Goal: Task Accomplishment & Management: Manage account settings

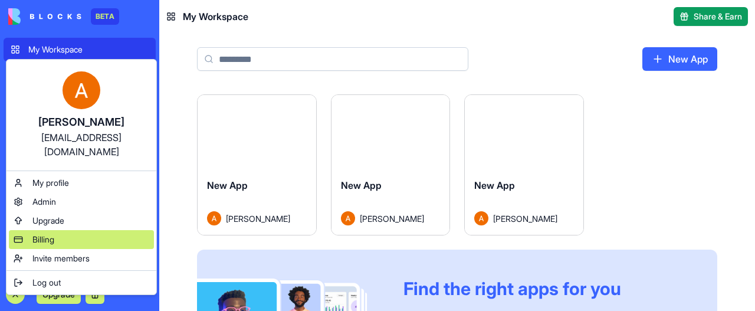
click at [45, 233] on span "Billing" at bounding box center [43, 239] width 22 height 12
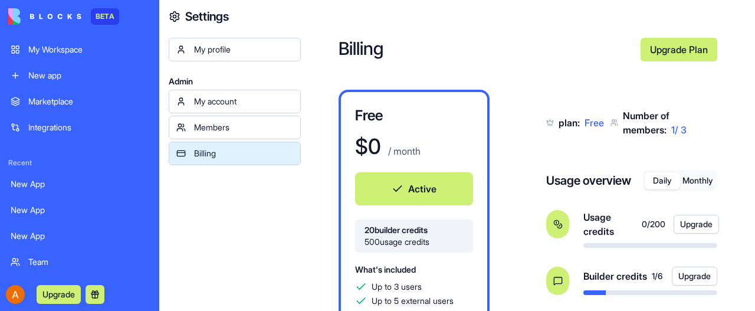
click at [65, 48] on div "My Workspace" at bounding box center [88, 50] width 120 height 12
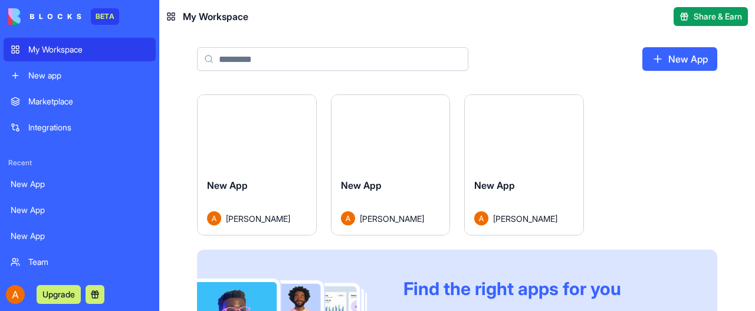
click at [252, 140] on button "Launch" at bounding box center [256, 132] width 88 height 24
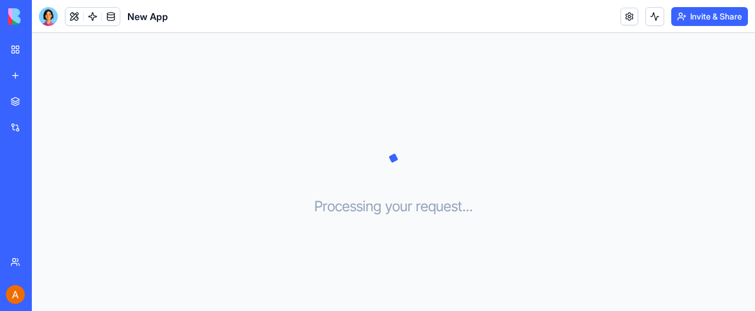
click at [44, 48] on div "My Workspace" at bounding box center [35, 50] width 15 height 12
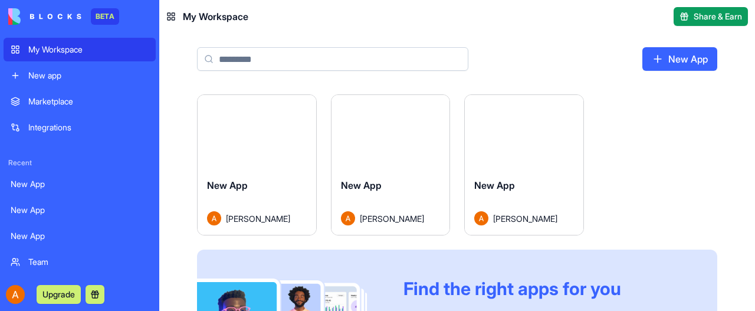
click at [521, 129] on button "Launch" at bounding box center [523, 132] width 88 height 24
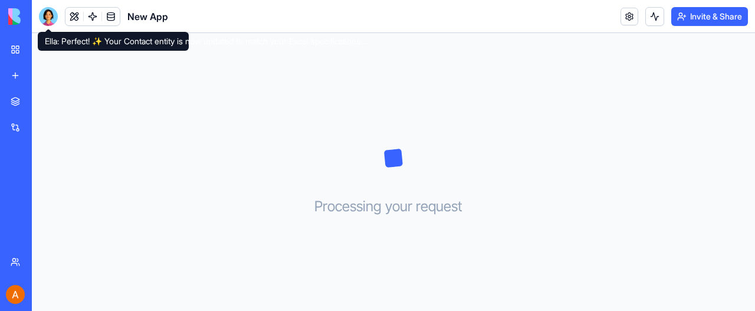
click at [51, 16] on div at bounding box center [48, 16] width 19 height 19
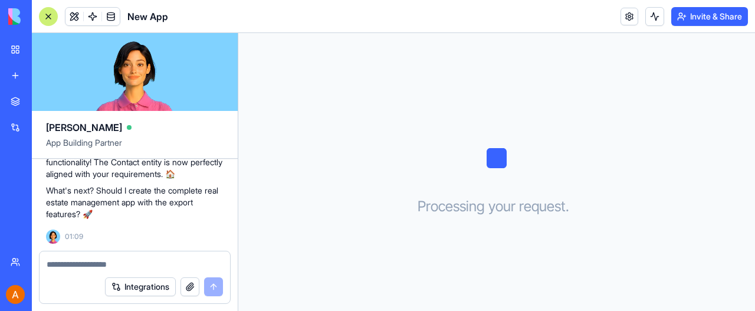
scroll to position [2272, 0]
click at [103, 260] on textarea at bounding box center [135, 264] width 176 height 12
type textarea "***"
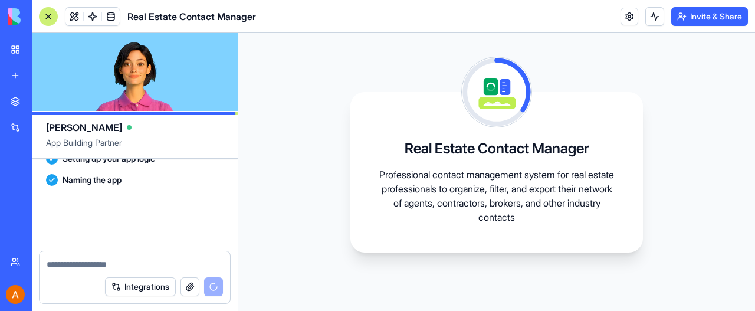
scroll to position [2541, 0]
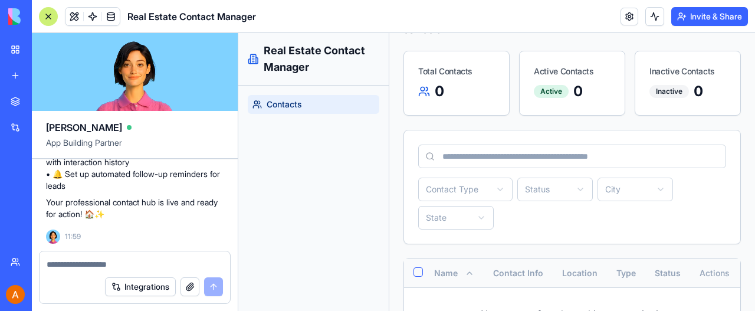
scroll to position [134, 0]
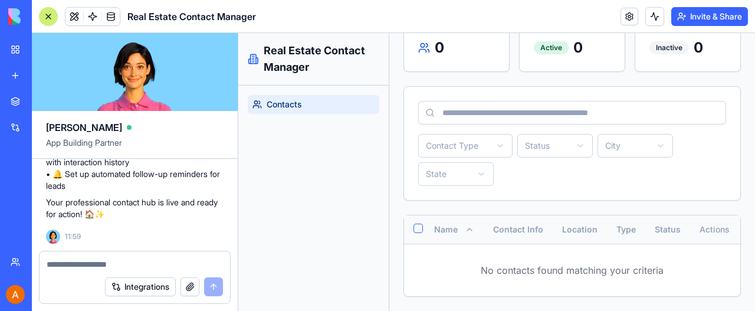
click at [46, 16] on div at bounding box center [48, 16] width 19 height 19
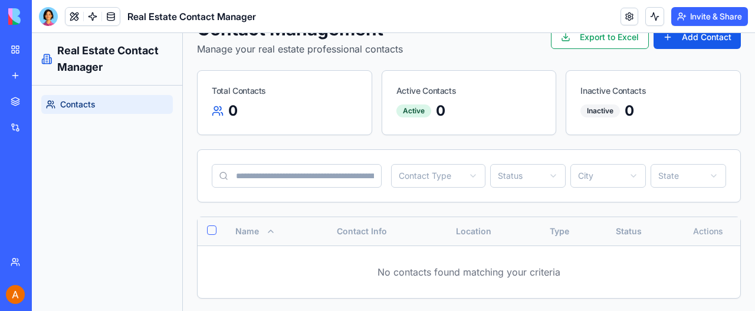
click at [44, 49] on div "My Workspace" at bounding box center [35, 50] width 15 height 12
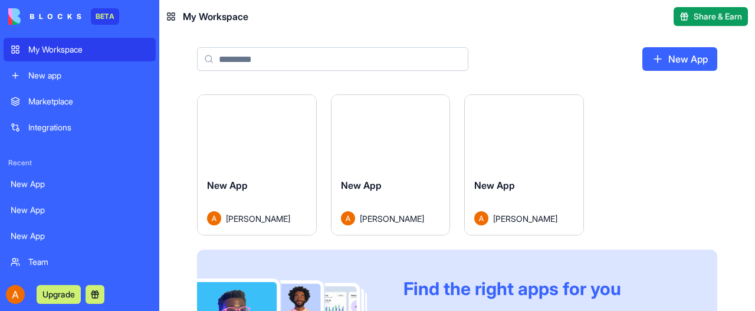
click at [511, 131] on button "Launch" at bounding box center [523, 132] width 88 height 24
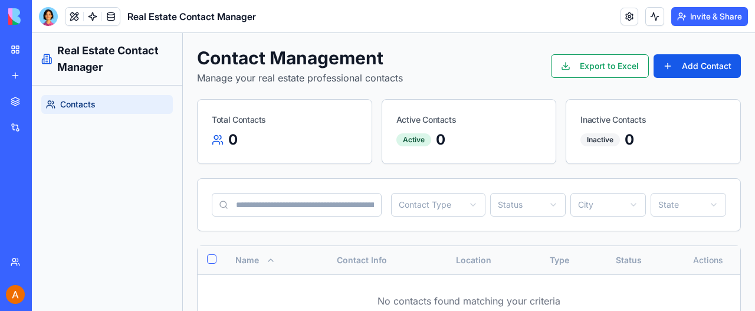
click at [44, 50] on div "My Workspace" at bounding box center [35, 50] width 15 height 12
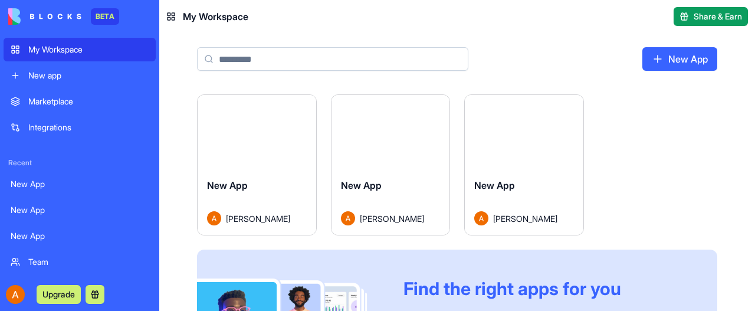
click at [393, 126] on button "Launch" at bounding box center [390, 132] width 88 height 24
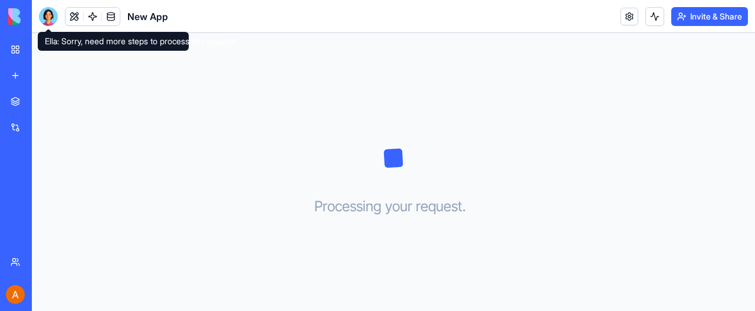
click at [45, 17] on div at bounding box center [48, 16] width 19 height 19
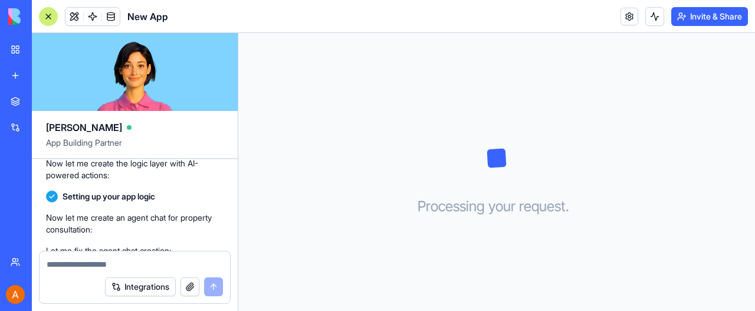
scroll to position [447, 0]
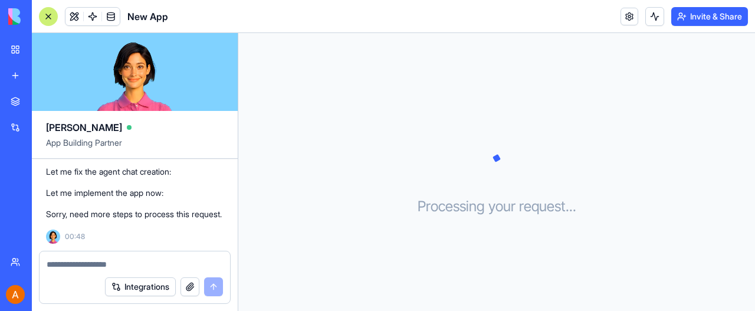
click at [44, 48] on div "My Workspace" at bounding box center [35, 50] width 15 height 12
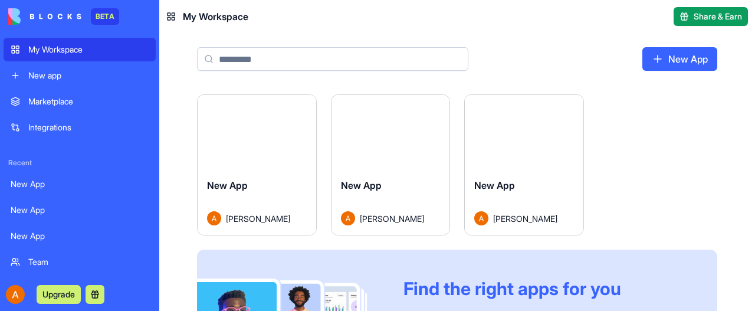
click at [256, 120] on button "Launch" at bounding box center [256, 132] width 88 height 24
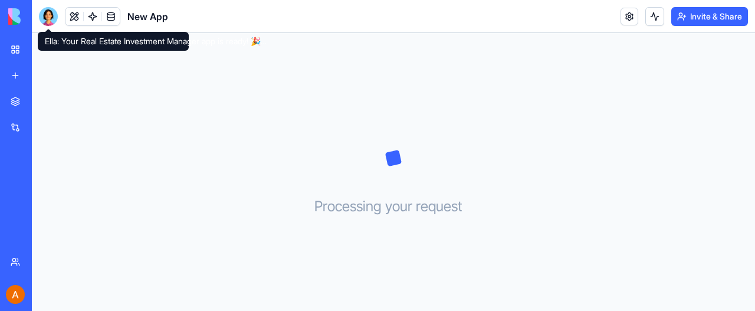
click at [49, 14] on div at bounding box center [48, 16] width 19 height 19
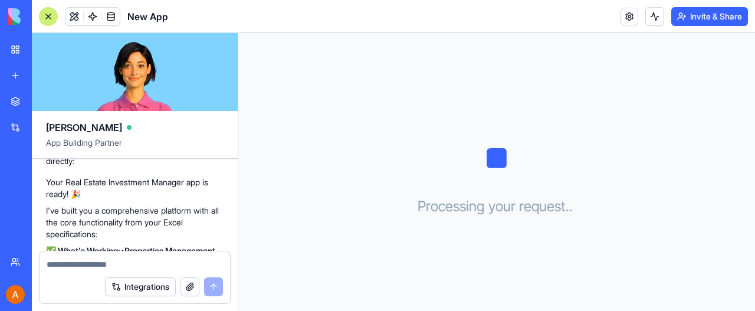
scroll to position [246, 0]
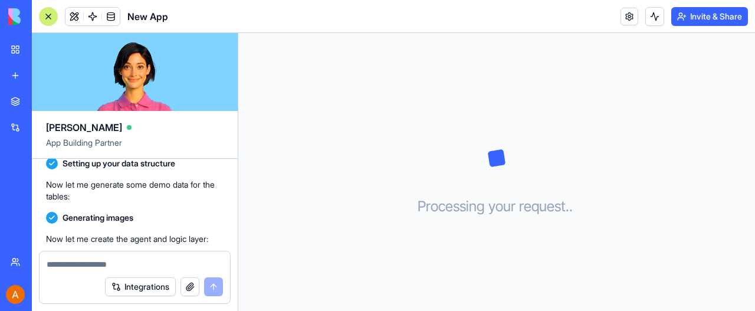
click at [44, 49] on div "My Workspace" at bounding box center [35, 50] width 15 height 12
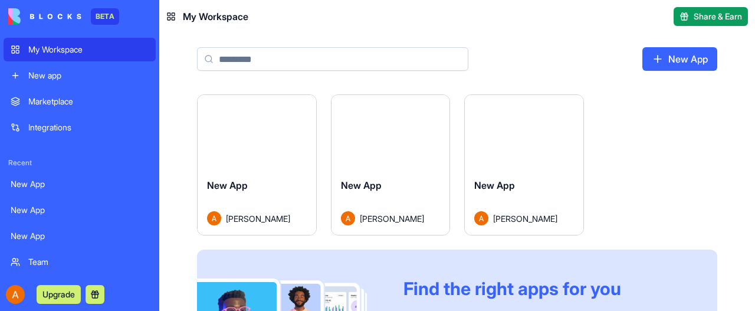
click at [511, 131] on button "Launch" at bounding box center [523, 132] width 88 height 24
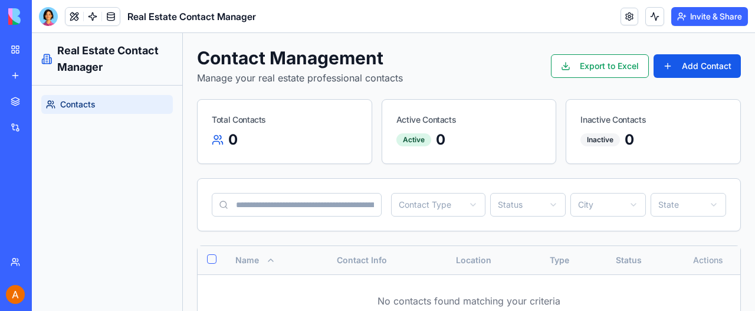
click at [44, 48] on div "My Workspace" at bounding box center [35, 50] width 15 height 12
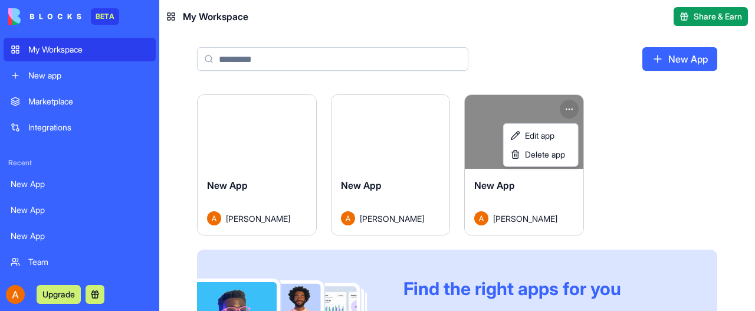
click at [569, 107] on html "BETA My Workspace New app Marketplace Integrations Recent New App New App New A…" at bounding box center [377, 155] width 755 height 311
click at [547, 156] on span "Delete app" at bounding box center [545, 155] width 40 height 12
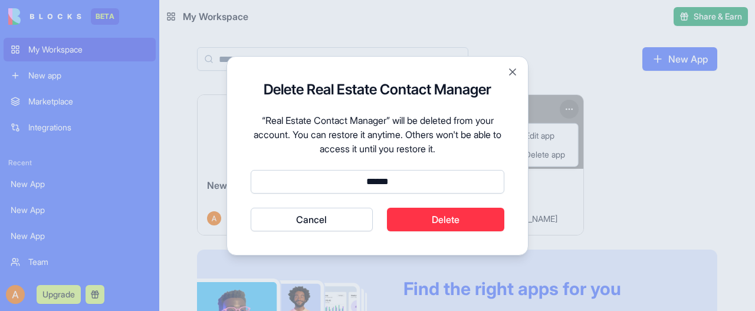
type input "******"
click at [432, 222] on button "Delete" at bounding box center [446, 220] width 118 height 24
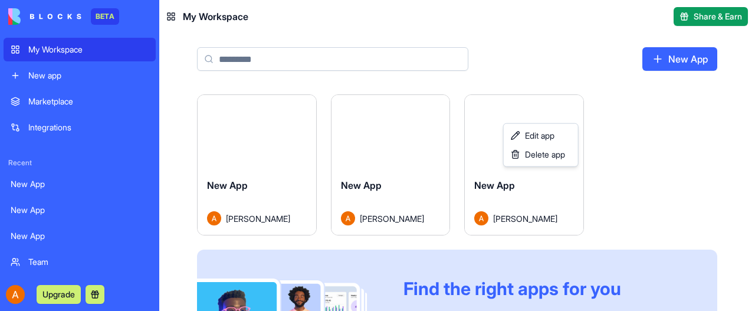
click at [55, 45] on html "BETA My Workspace New app Marketplace Integrations Recent New App New App New A…" at bounding box center [377, 155] width 755 height 311
click at [52, 50] on div "My Workspace" at bounding box center [88, 50] width 120 height 12
click at [511, 129] on button "Launch" at bounding box center [523, 132] width 88 height 24
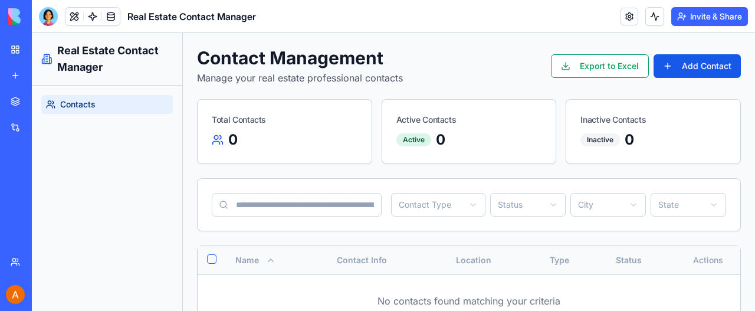
click at [44, 47] on div "My Workspace" at bounding box center [35, 50] width 15 height 12
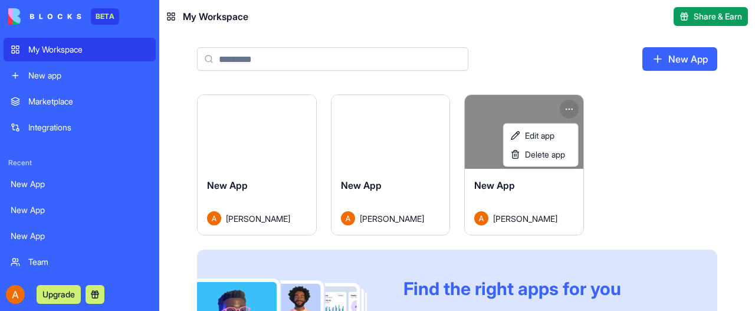
click at [567, 109] on html "BETA My Workspace New app Marketplace Integrations Recent New App New App New A…" at bounding box center [377, 155] width 755 height 311
click at [557, 152] on span "Delete app" at bounding box center [545, 155] width 40 height 12
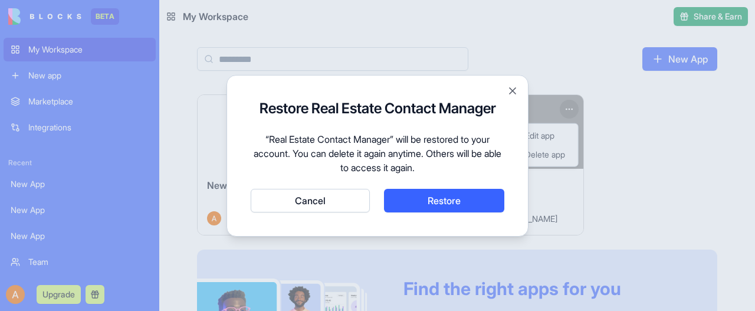
click at [437, 205] on button "Restore" at bounding box center [444, 201] width 120 height 24
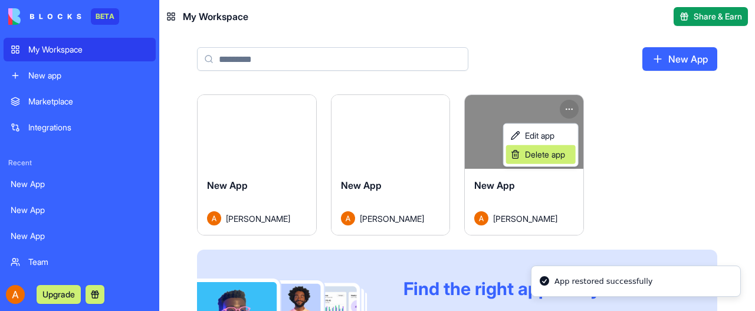
click at [537, 158] on span "Delete app" at bounding box center [545, 155] width 40 height 12
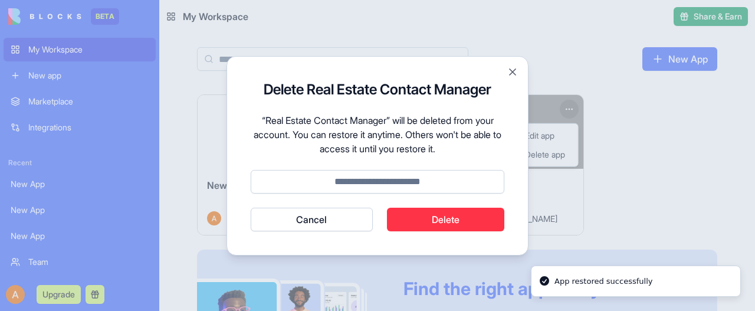
click at [410, 185] on input at bounding box center [378, 182] width 254 height 24
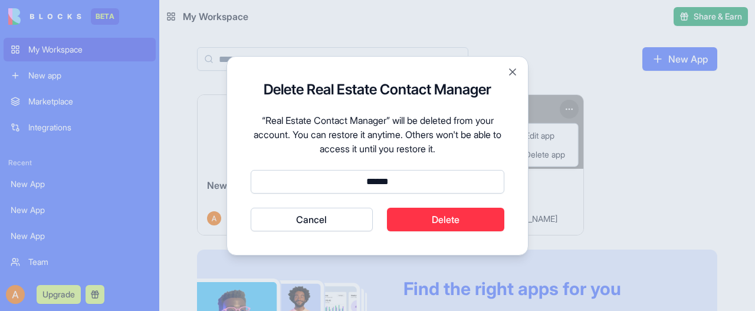
type input "******"
click at [452, 215] on button "Delete" at bounding box center [446, 220] width 118 height 24
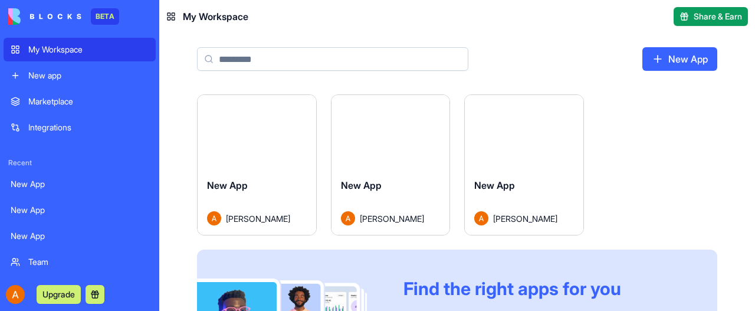
click at [685, 136] on html "BETA My Workspace New app Marketplace Integrations Recent New App New App New A…" at bounding box center [377, 155] width 755 height 311
click at [400, 129] on button "Launch" at bounding box center [390, 132] width 88 height 24
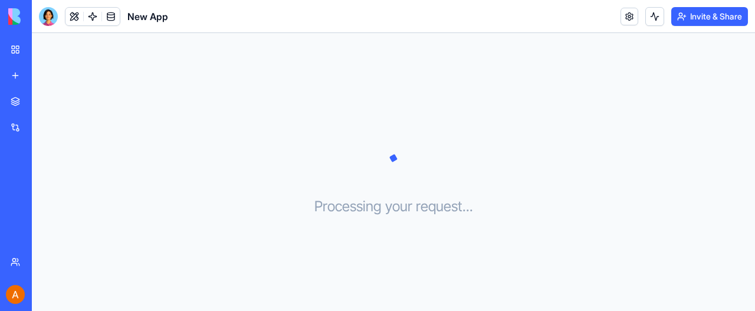
click at [44, 49] on div "My Workspace" at bounding box center [35, 50] width 15 height 12
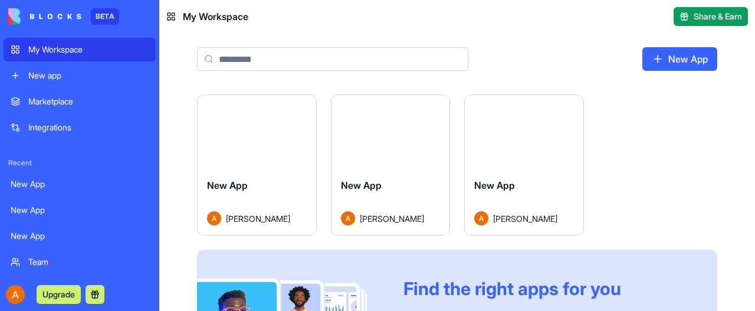
click at [254, 130] on button "Launch" at bounding box center [256, 132] width 88 height 24
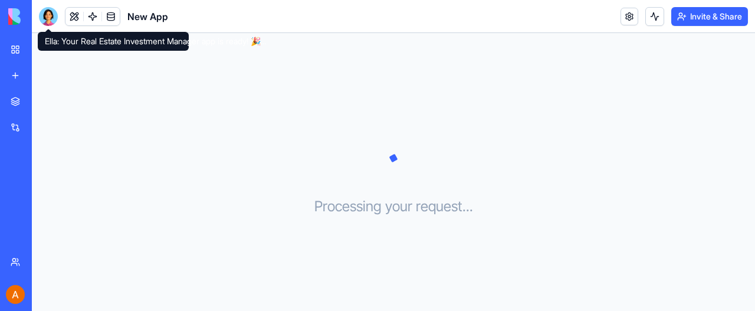
click at [48, 10] on div at bounding box center [48, 16] width 19 height 19
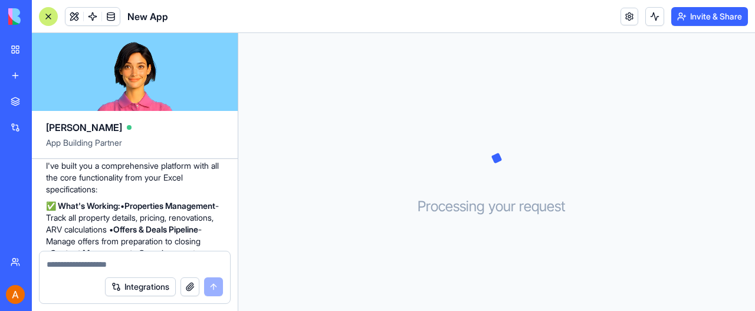
scroll to position [659, 0]
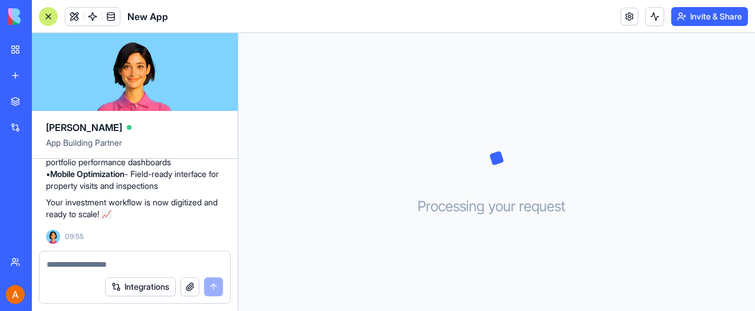
click at [354, 193] on div "Processing your request . . ." at bounding box center [496, 172] width 516 height 278
click at [46, 14] on div at bounding box center [48, 16] width 19 height 19
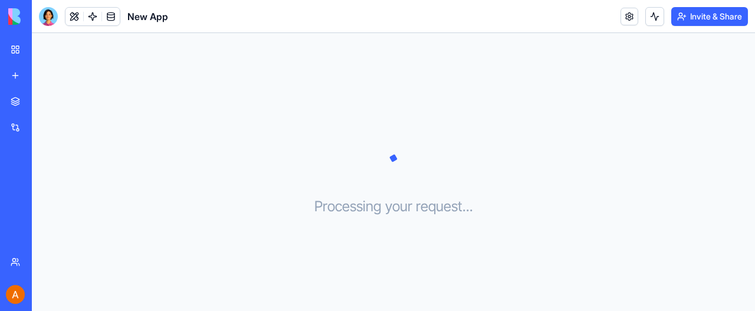
click at [44, 45] on div "My Workspace" at bounding box center [35, 50] width 15 height 12
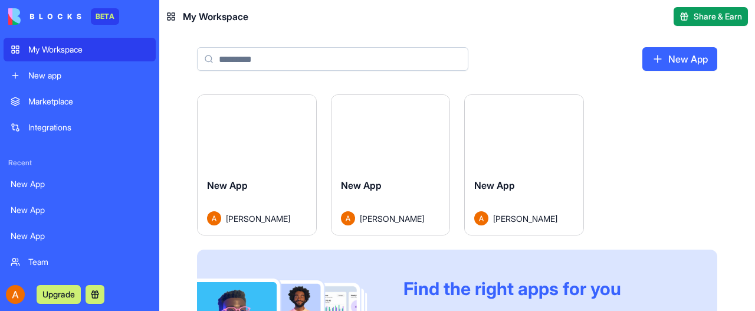
click at [384, 132] on button "Launch" at bounding box center [390, 132] width 88 height 24
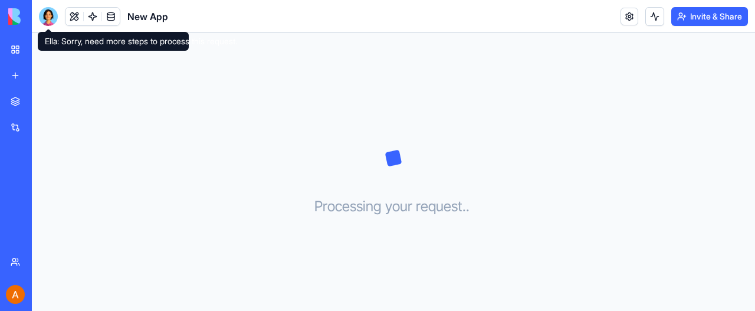
click at [50, 14] on div at bounding box center [48, 16] width 19 height 19
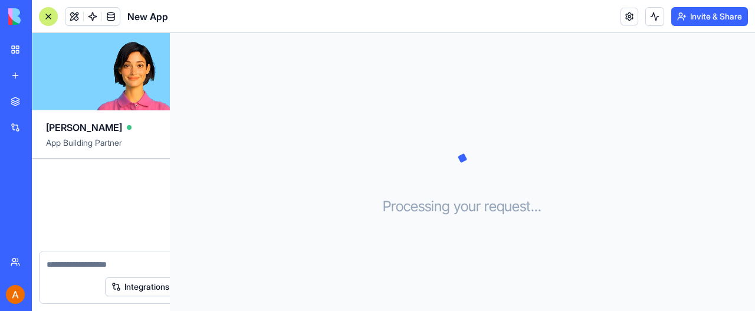
scroll to position [447, 0]
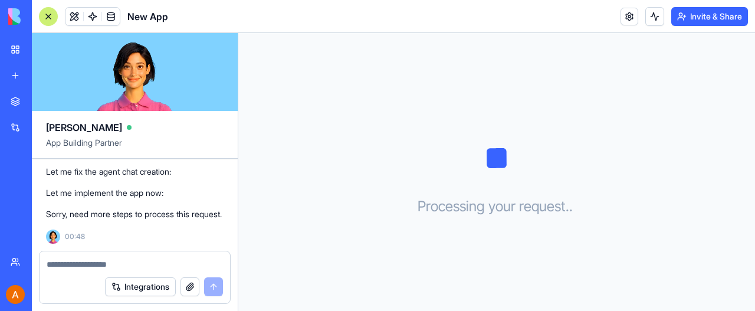
click at [44, 49] on div "My Workspace" at bounding box center [35, 50] width 15 height 12
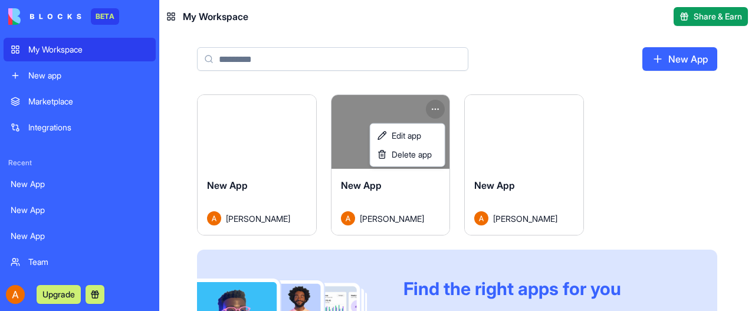
click at [439, 106] on html "BETA My Workspace New app Marketplace Integrations Recent New App New App New A…" at bounding box center [377, 155] width 755 height 311
click at [412, 159] on span "Delete app" at bounding box center [411, 155] width 40 height 12
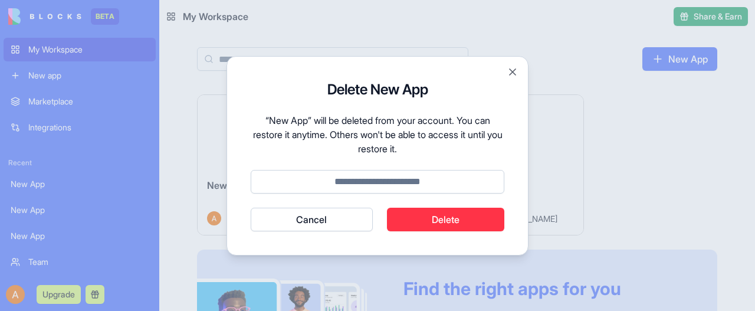
click at [443, 221] on button "Delete" at bounding box center [446, 220] width 118 height 24
type input "******"
click at [450, 219] on button "Delete" at bounding box center [446, 220] width 118 height 24
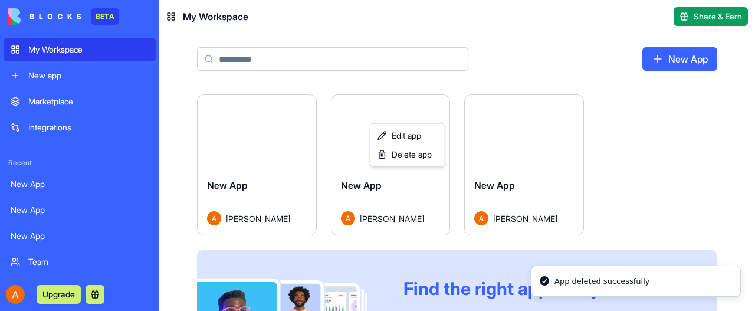
click at [259, 131] on html "BETA My Workspace New app Marketplace Integrations Recent New App New App New A…" at bounding box center [377, 155] width 755 height 311
click at [259, 131] on button "Launch" at bounding box center [256, 132] width 88 height 24
